Goal: Complete application form: Complete application form

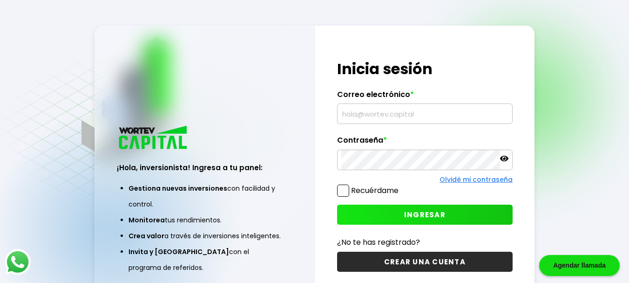
click at [379, 115] on input "text" at bounding box center [425, 114] width 167 height 20
click at [349, 185] on div "¡Hola, inversionista! Ingresa tus credenciales para iniciar sesión Inicia sesió…" at bounding box center [425, 166] width 220 height 280
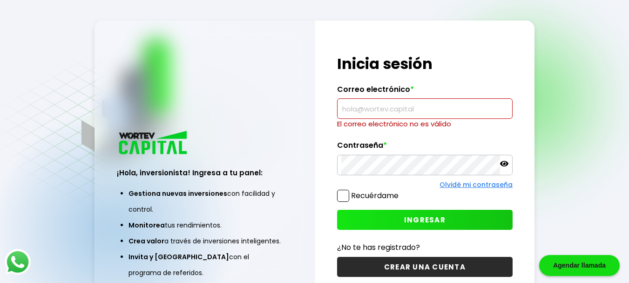
click at [342, 196] on span at bounding box center [343, 196] width 12 height 12
click at [401, 191] on input "Recuérdame" at bounding box center [401, 191] width 0 height 0
click at [367, 106] on input "text" at bounding box center [425, 109] width 167 height 20
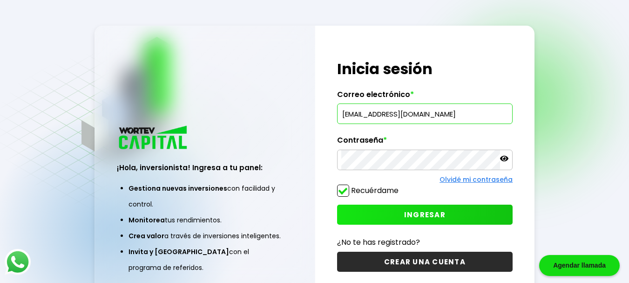
type input "[EMAIL_ADDRESS][DOMAIN_NAME]"
click at [454, 178] on link "Olvidé mi contraseña" at bounding box center [476, 179] width 73 height 9
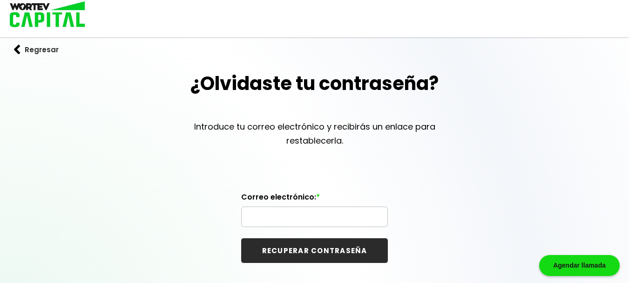
click at [335, 212] on input "text" at bounding box center [315, 217] width 138 height 20
type input "[EMAIL_ADDRESS][DOMAIN_NAME]"
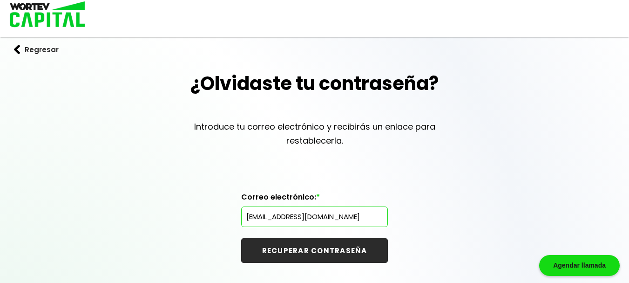
click at [336, 252] on button "RECUPERAR CONTRASEÑA" at bounding box center [314, 250] width 147 height 25
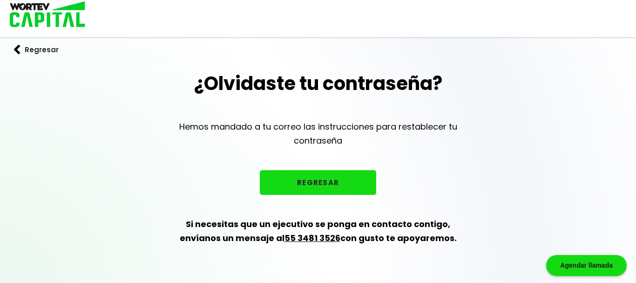
click at [320, 182] on button "REGRESAR" at bounding box center [318, 182] width 116 height 25
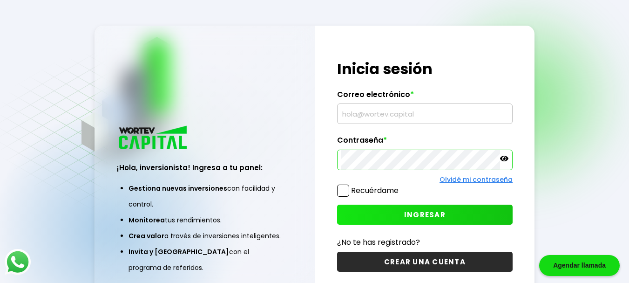
click at [383, 116] on input "text" at bounding box center [425, 114] width 167 height 20
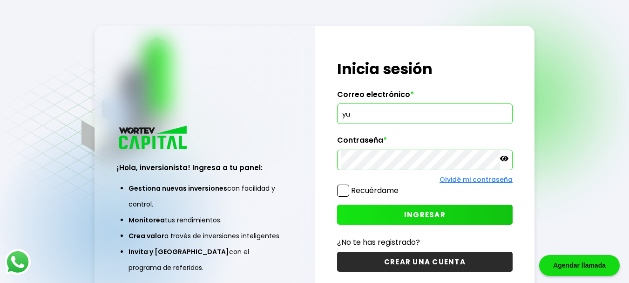
type input "y"
type input "[EMAIL_ADDRESS][DOMAIN_NAME]"
click at [508, 160] on icon at bounding box center [504, 158] width 8 height 8
click at [368, 187] on label "Recuérdame" at bounding box center [375, 190] width 48 height 11
click at [401, 186] on input "Recuérdame" at bounding box center [401, 186] width 0 height 0
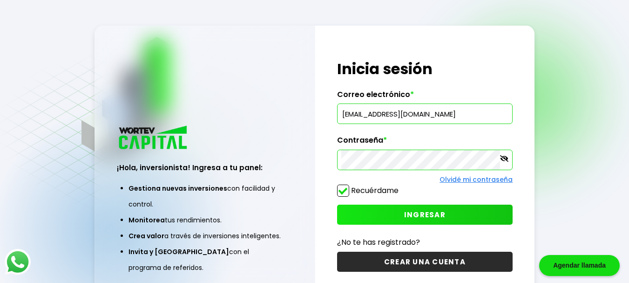
click at [406, 215] on span "INGRESAR" at bounding box center [424, 215] width 41 height 10
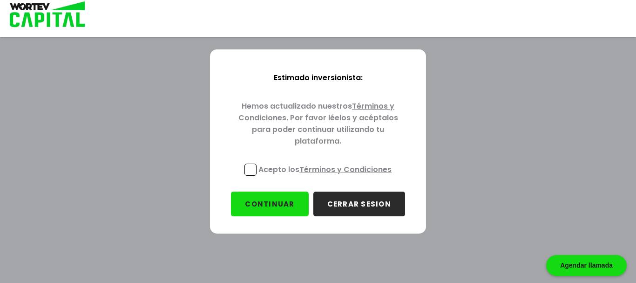
click at [292, 168] on p "Acepto los Términos y Condiciones" at bounding box center [325, 170] width 133 height 12
click at [327, 177] on input "Acepto los Términos y Condiciones" at bounding box center [327, 177] width 0 height 0
click at [279, 196] on button "CONTINUAR" at bounding box center [269, 203] width 77 height 25
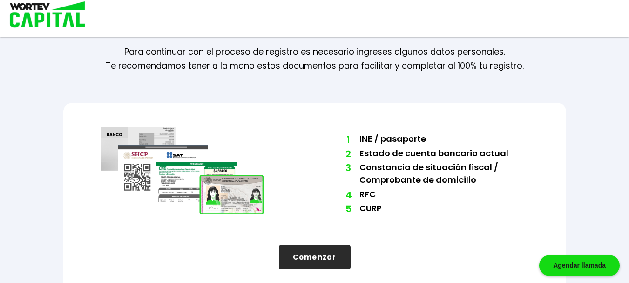
scroll to position [48, 0]
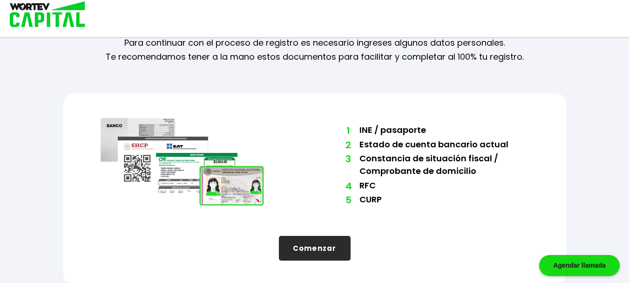
click at [319, 239] on button "Comenzar" at bounding box center [315, 248] width 72 height 25
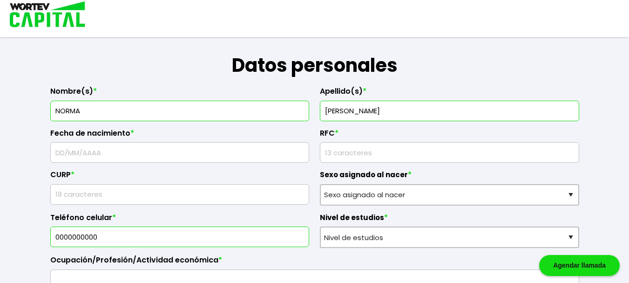
scroll to position [136, 0]
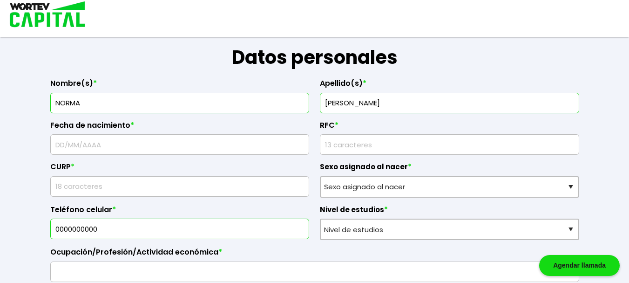
click at [216, 133] on label "Fecha de nacimiento *" at bounding box center [180, 128] width 260 height 14
click at [212, 146] on input "text" at bounding box center [180, 145] width 251 height 20
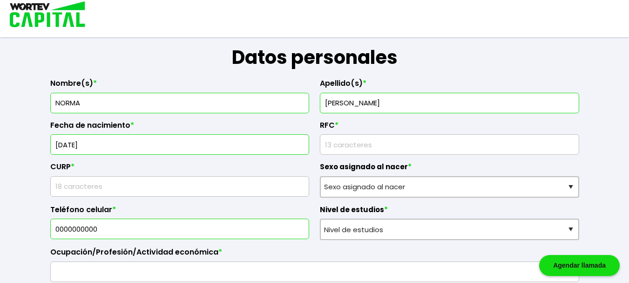
type input "[DATE]"
click at [388, 152] on input "rfc" at bounding box center [449, 145] width 251 height 20
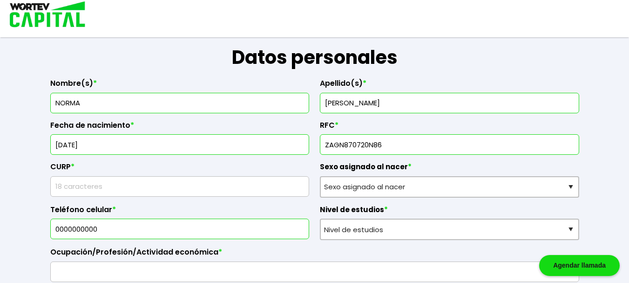
type input "ZAGN870720N86"
click at [197, 191] on input "text" at bounding box center [180, 187] width 251 height 20
type input "ZAGN870720MMNRLR05"
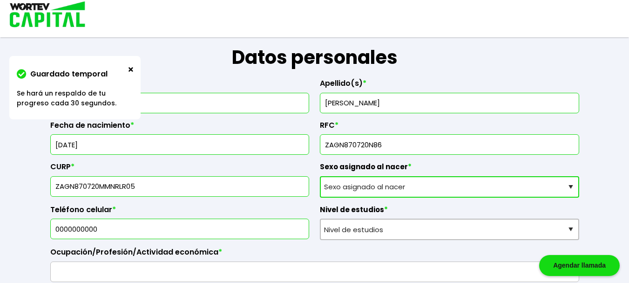
click at [441, 187] on select "Sexo asignado al nacer Hombre Mujer Prefiero no contestar" at bounding box center [450, 186] width 260 height 21
select select "Mujer"
click at [320, 176] on select "Sexo asignado al nacer Hombre Mujer Prefiero no contestar" at bounding box center [450, 186] width 260 height 21
click at [246, 229] on input "0000000000" at bounding box center [180, 229] width 251 height 20
drag, startPoint x: 246, startPoint y: 229, endPoint x: 0, endPoint y: 195, distance: 248.3
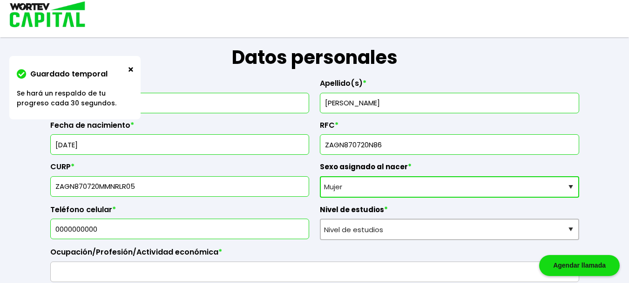
type input "3511291170"
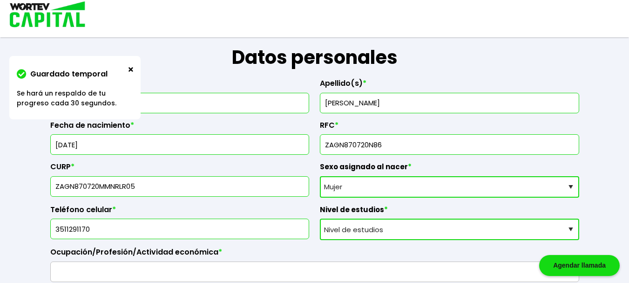
click at [483, 226] on select "Nivel de estudios Primaria Secundaria Bachillerato Licenciatura Posgrado" at bounding box center [450, 229] width 260 height 21
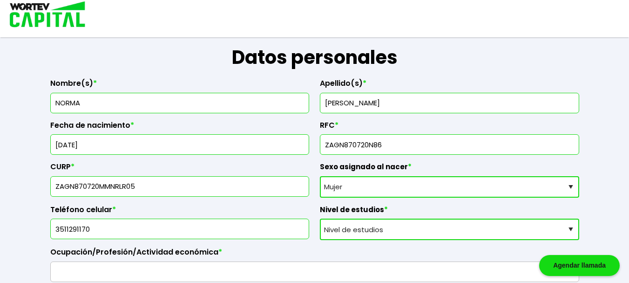
select select "Licenciatura"
click at [320, 219] on select "Nivel de estudios Primaria Secundaria Bachillerato Licenciatura Posgrado" at bounding box center [450, 229] width 260 height 21
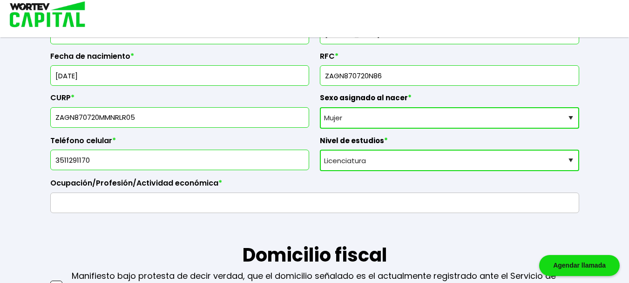
scroll to position [211, 0]
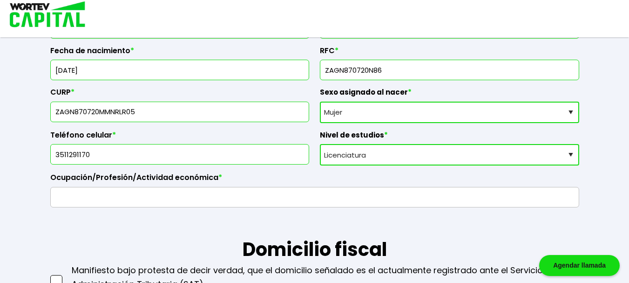
click at [189, 198] on input "text" at bounding box center [315, 197] width 521 height 20
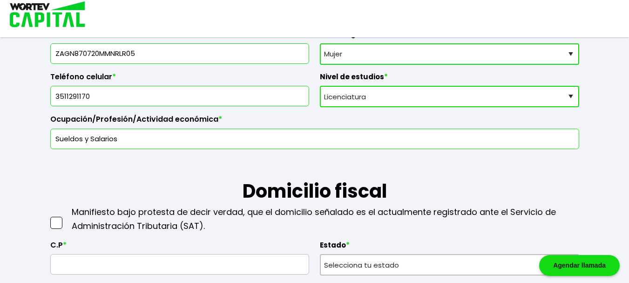
scroll to position [277, 0]
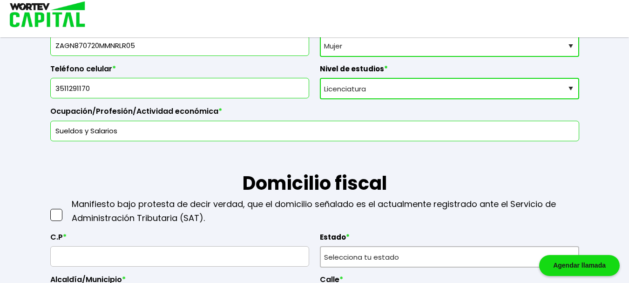
type input "Sueldos y Salarios"
click at [55, 216] on span at bounding box center [56, 215] width 12 height 12
click at [66, 210] on input "checkbox" at bounding box center [66, 210] width 0 height 0
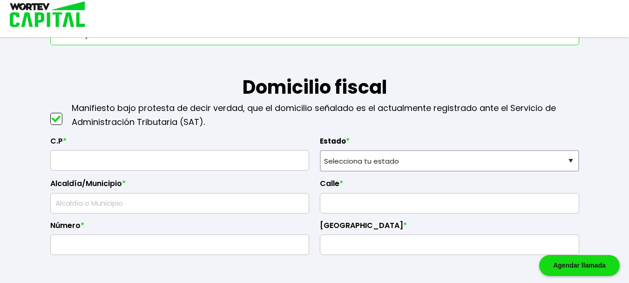
scroll to position [370, 0]
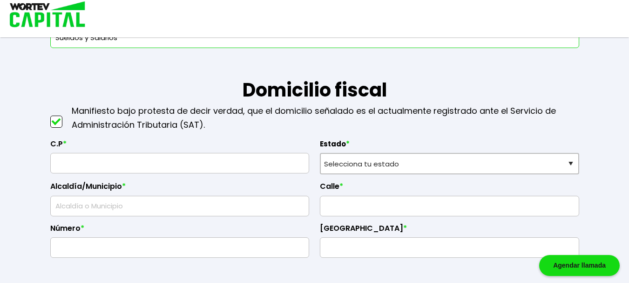
click at [188, 149] on label "C.P *" at bounding box center [180, 146] width 260 height 14
click at [184, 166] on input "text" at bounding box center [180, 163] width 251 height 20
type input "59656"
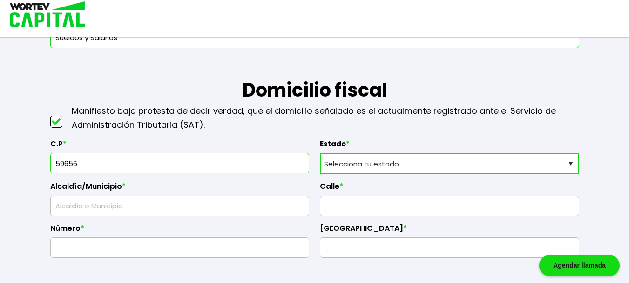
select select "MI"
type input "[PERSON_NAME]"
click at [202, 202] on input "[PERSON_NAME]" at bounding box center [180, 206] width 251 height 20
click at [358, 207] on input "text" at bounding box center [449, 206] width 251 height 20
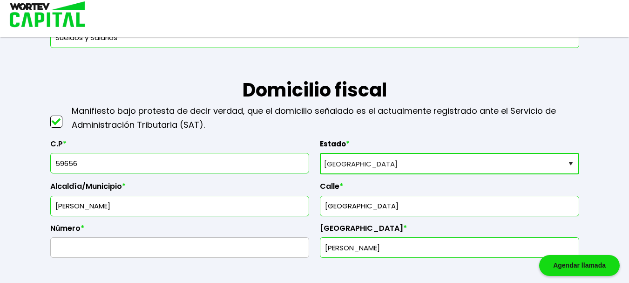
type input "[GEOGRAPHIC_DATA]"
click at [281, 246] on input "text" at bounding box center [180, 248] width 251 height 20
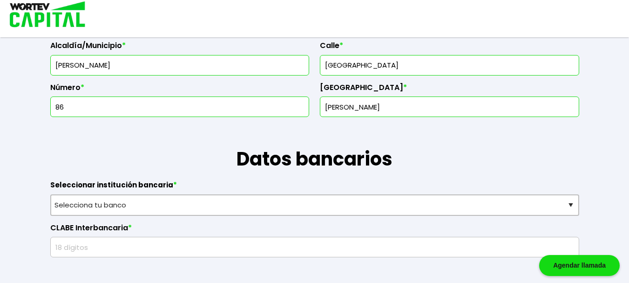
scroll to position [535, 0]
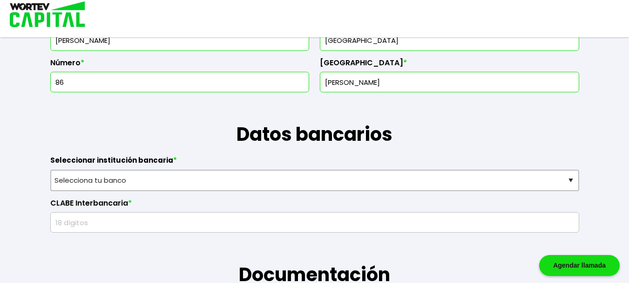
type input "86"
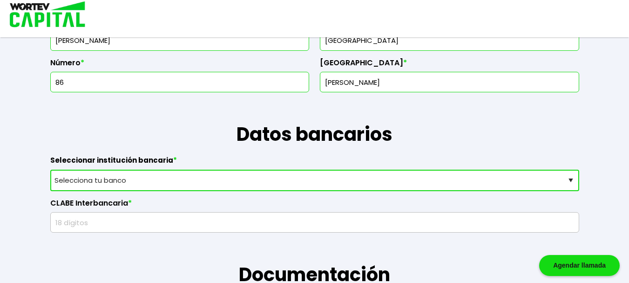
click at [184, 181] on select "Selecciona tu banco ABC Capital Actinver Afirme Albo ASP Banamex Banbajio Banco…" at bounding box center [314, 180] width 529 height 21
select select "Bancoppel"
click at [50, 170] on select "Selecciona tu banco ABC Capital Actinver Afirme Albo ASP Banamex Banbajio Banco…" at bounding box center [314, 180] width 529 height 21
click at [124, 218] on input "text" at bounding box center [315, 222] width 521 height 20
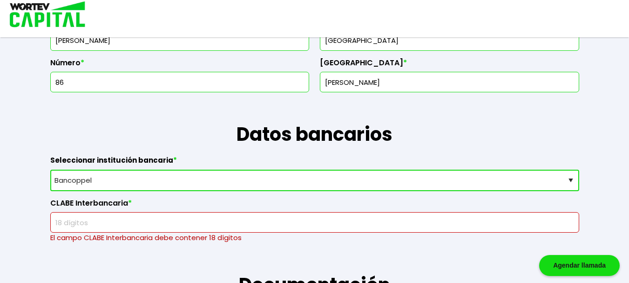
paste input "137180290011893935"
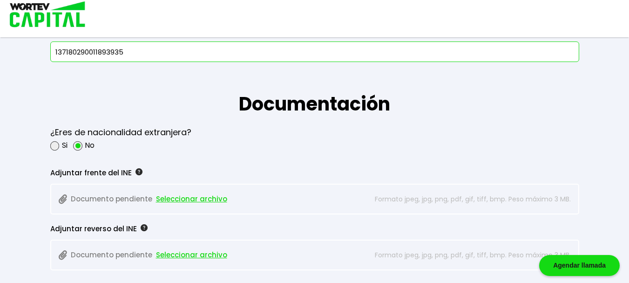
scroll to position [722, 0]
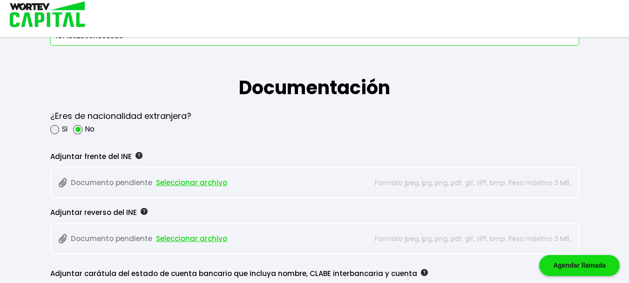
type input "137180290011893935"
click at [128, 180] on p "Documento pendiente Seleccionar archivo" at bounding box center [211, 183] width 305 height 14
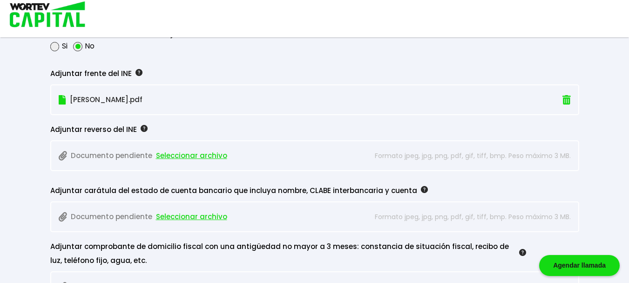
scroll to position [813, 0]
